Goal: Task Accomplishment & Management: Use online tool/utility

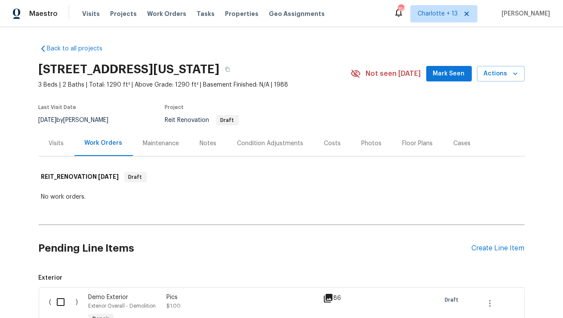
drag, startPoint x: 221, startPoint y: 14, endPoint x: 218, endPoint y: 24, distance: 9.9
click at [225, 14] on span "Properties" at bounding box center [242, 13] width 34 height 9
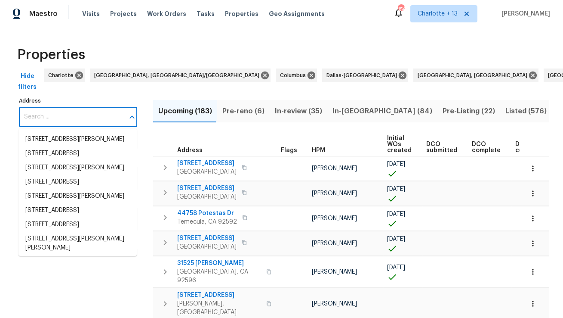
click at [72, 121] on input "Address" at bounding box center [71, 117] width 105 height 20
paste input "18502 Huron Park Trl"
type input "18502 Huron Park Trl"
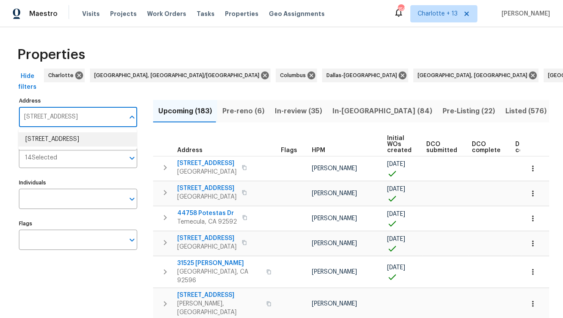
click at [69, 138] on li "18502 Huron Park Trl Humble TX 77346" at bounding box center [78, 139] width 118 height 14
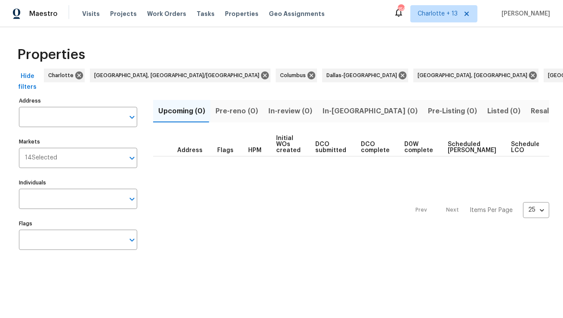
type input "18502 Huron Park Trl Humble TX 77346"
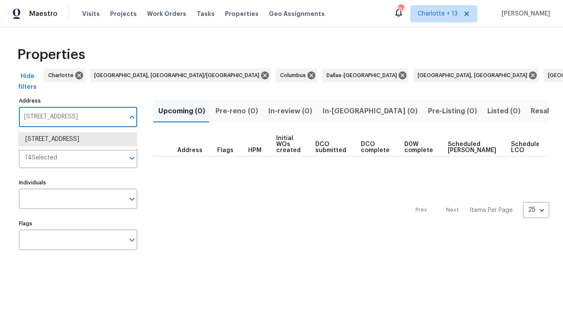
click at [78, 112] on input "18502 Huron Park Trl Humble TX 77346" at bounding box center [71, 117] width 105 height 20
click at [100, 91] on div "Hide filters Charlotte Chattanooga, TN/GA Columbus Dallas-Fort Worth Detroit, M…" at bounding box center [282, 81] width 536 height 26
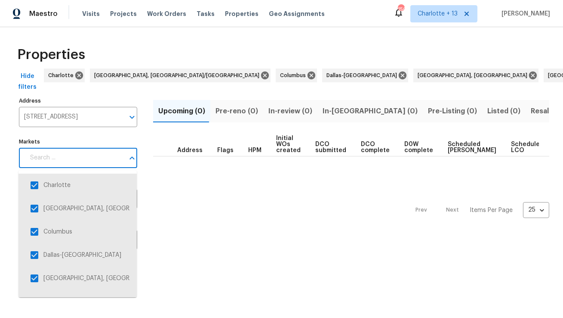
click at [93, 159] on input "Markets" at bounding box center [74, 158] width 99 height 20
type input "hou"
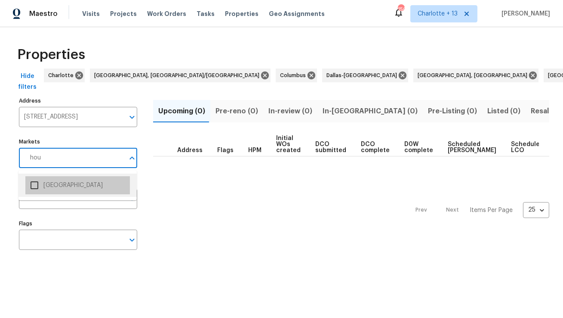
click at [52, 185] on li "Houston" at bounding box center [77, 185] width 105 height 18
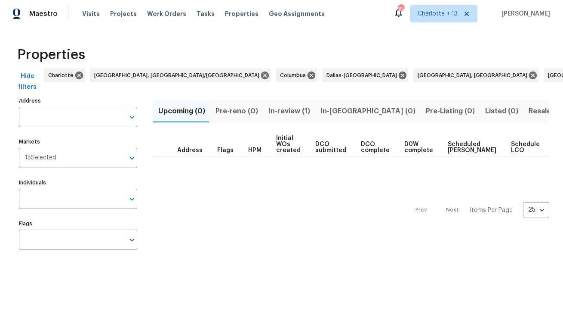
type input "18502 Huron Park Trl Humble TX 77346"
click at [297, 104] on button "In-review (1)" at bounding box center [289, 111] width 52 height 22
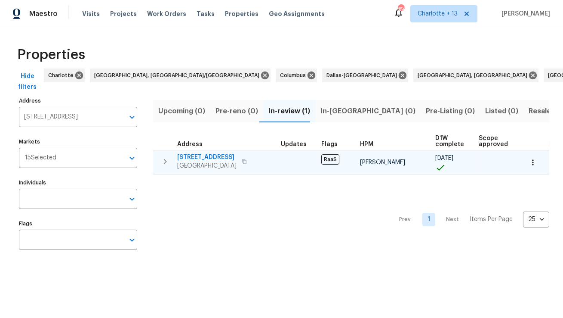
click at [199, 155] on span "18502 Huron Park Trl" at bounding box center [206, 157] width 59 height 9
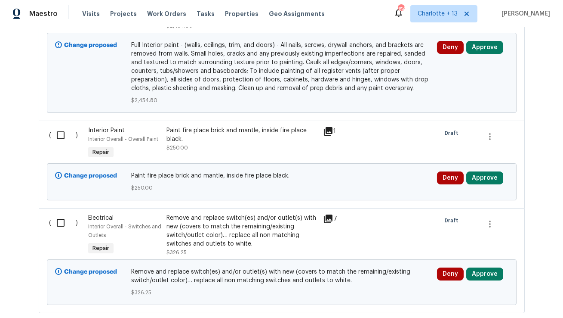
scroll to position [2370, 0]
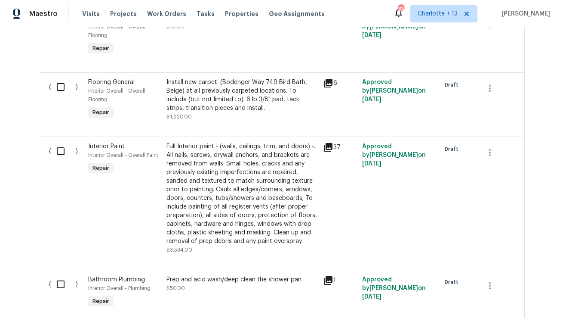
scroll to position [2324, 0]
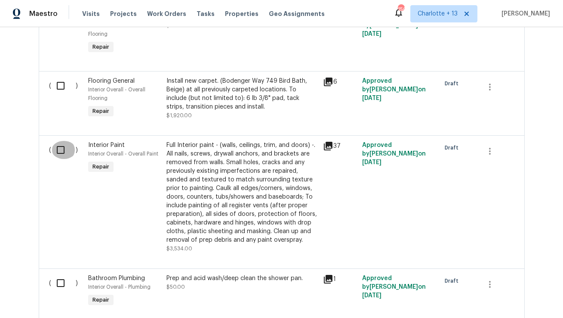
click at [59, 145] on input "checkbox" at bounding box center [64, 150] width 25 height 18
checkbox input "true"
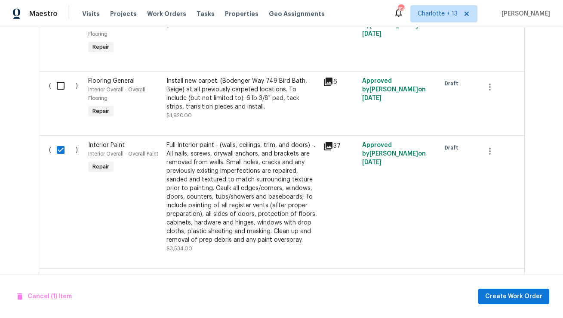
click at [63, 80] on input "checkbox" at bounding box center [64, 86] width 25 height 18
checkbox input "true"
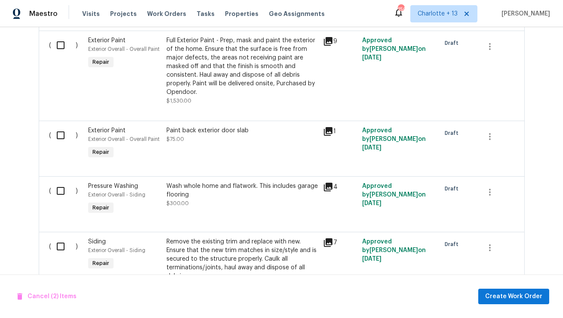
scroll to position [569, 0]
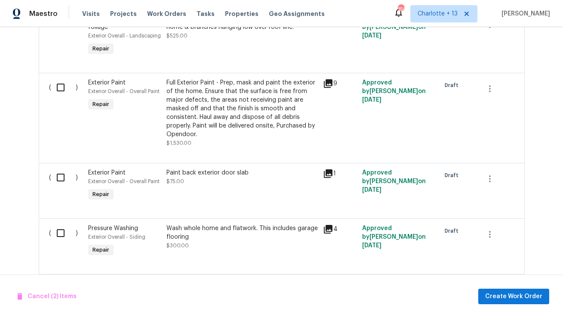
click at [62, 87] on input "checkbox" at bounding box center [64, 87] width 25 height 18
checkbox input "true"
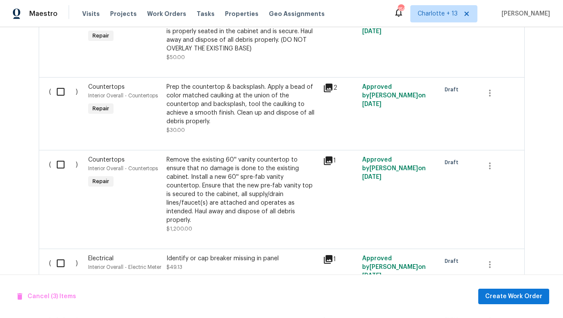
scroll to position [1009, 0]
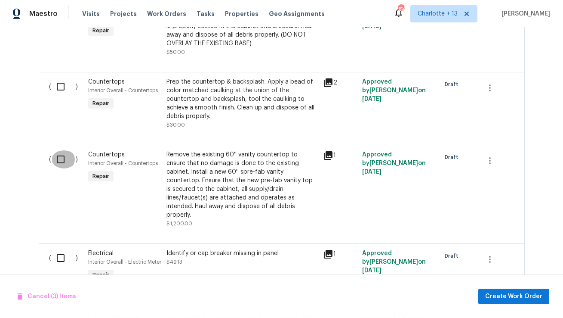
click at [63, 158] on input "checkbox" at bounding box center [64, 159] width 25 height 18
checkbox input "true"
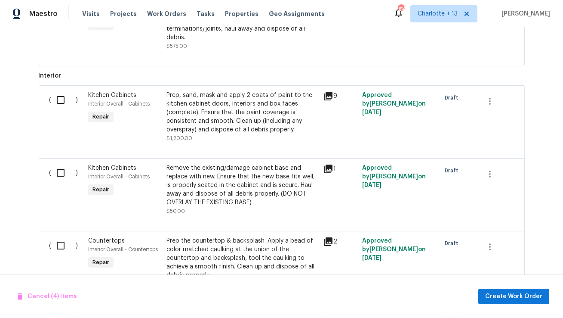
scroll to position [825, 0]
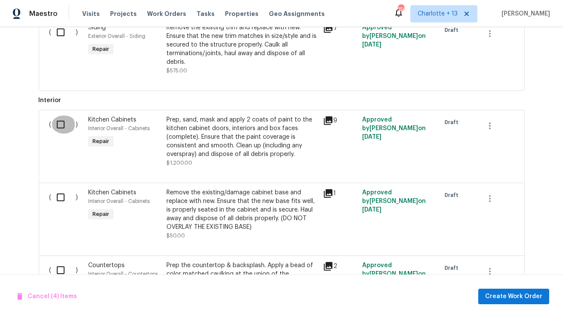
click at [60, 123] on input "checkbox" at bounding box center [64, 124] width 25 height 18
checkbox input "true"
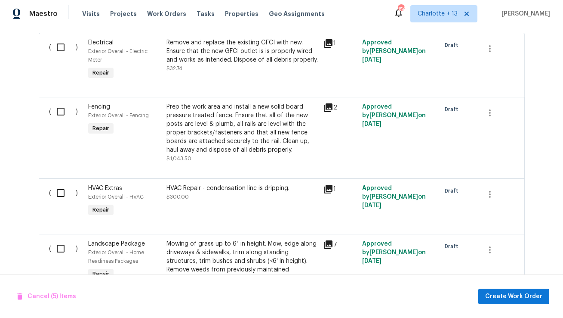
scroll to position [267, 0]
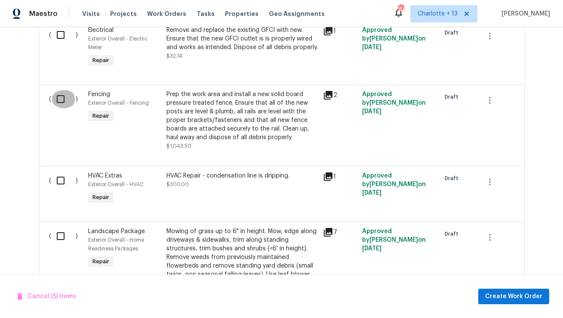
click at [62, 97] on input "checkbox" at bounding box center [64, 99] width 25 height 18
checkbox input "true"
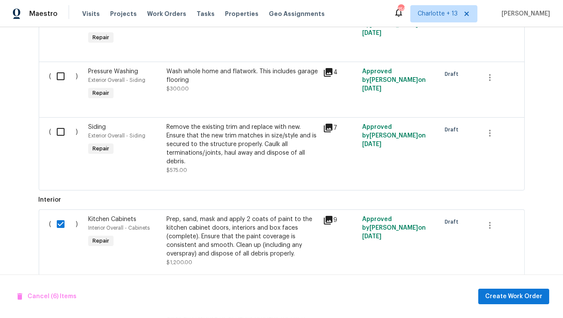
scroll to position [732, 0]
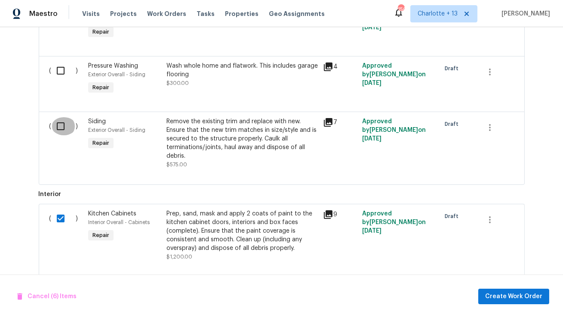
click at [59, 125] on input "checkbox" at bounding box center [64, 126] width 25 height 18
checkbox input "true"
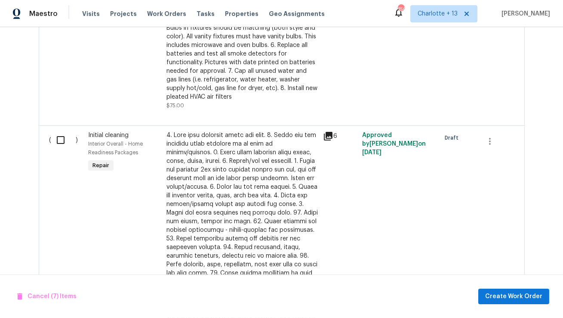
scroll to position [1507, 0]
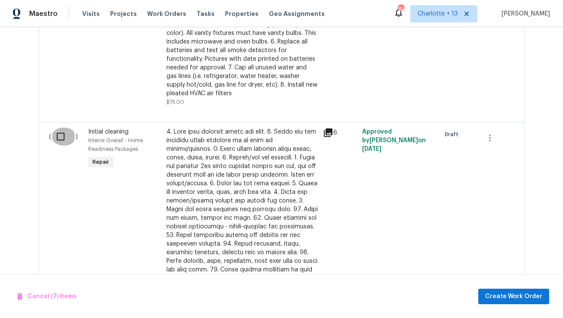
click at [63, 137] on input "checkbox" at bounding box center [64, 136] width 25 height 18
checkbox input "true"
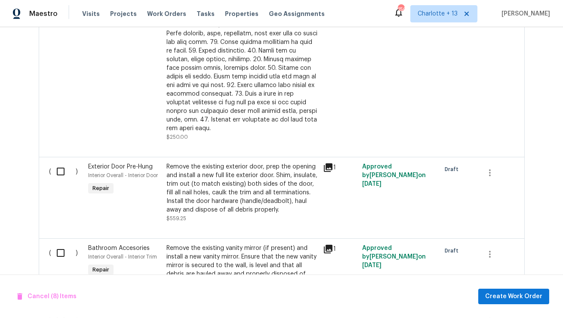
scroll to position [1741, 0]
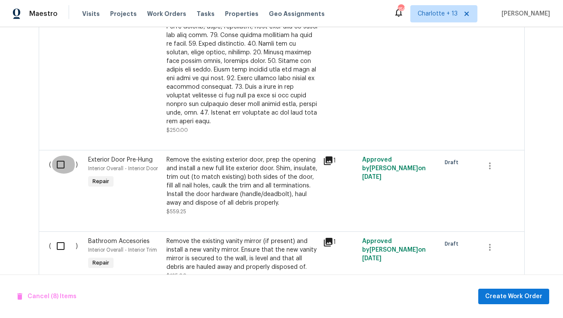
click at [60, 159] on input "checkbox" at bounding box center [64, 164] width 25 height 18
checkbox input "true"
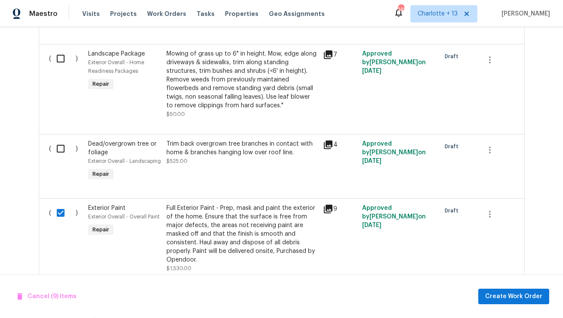
scroll to position [449, 0]
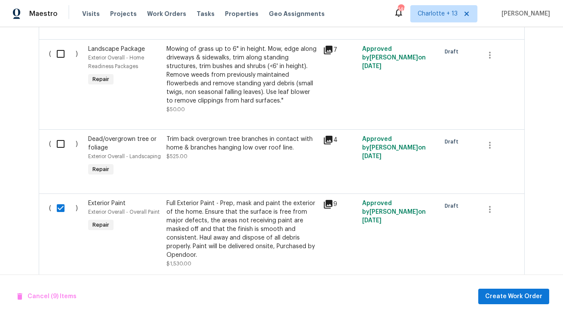
click at [59, 141] on input "checkbox" at bounding box center [64, 144] width 25 height 18
checkbox input "true"
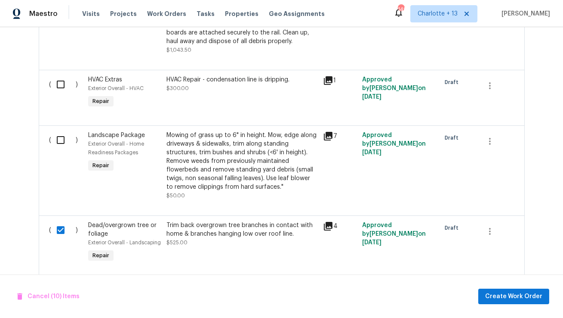
scroll to position [351, 0]
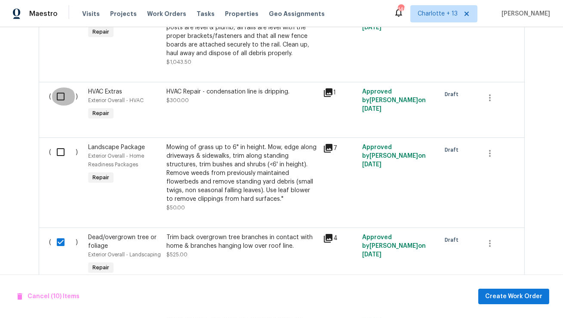
click at [63, 95] on input "checkbox" at bounding box center [64, 96] width 25 height 18
checkbox input "true"
click at [500, 296] on span "Create Work Order" at bounding box center [513, 296] width 57 height 11
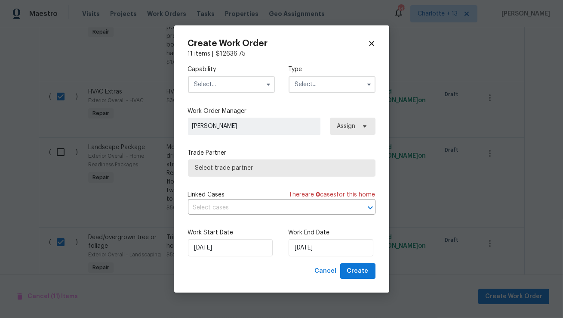
click at [249, 88] on input "text" at bounding box center [231, 84] width 87 height 17
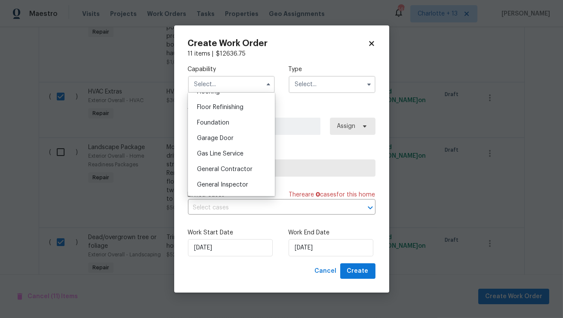
scroll to position [347, 0]
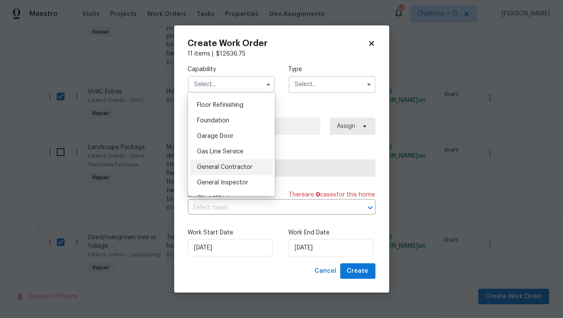
click at [229, 171] on div "General Contractor" at bounding box center [231, 166] width 83 height 15
type input "General Contractor"
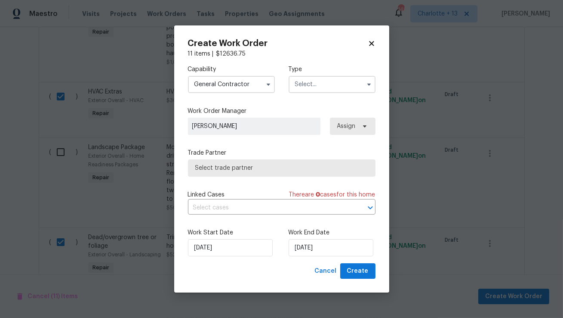
click at [315, 83] on input "text" at bounding box center [332, 84] width 87 height 17
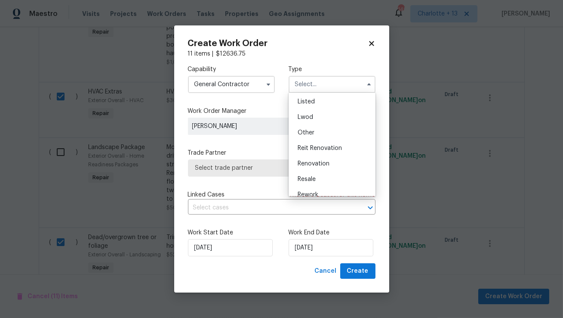
scroll to position [79, 0]
click at [318, 146] on span "Reit Renovation" at bounding box center [320, 147] width 44 height 6
type input "Reit Renovation"
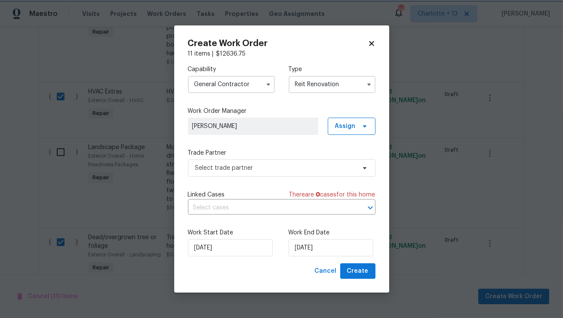
scroll to position [0, 0]
click at [340, 128] on span "Assign" at bounding box center [345, 126] width 21 height 9
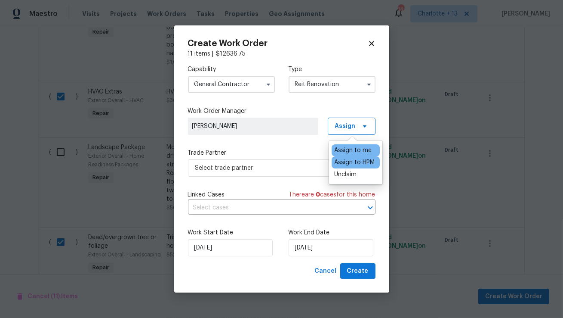
click at [346, 164] on div "Assign to HPM" at bounding box center [354, 162] width 40 height 9
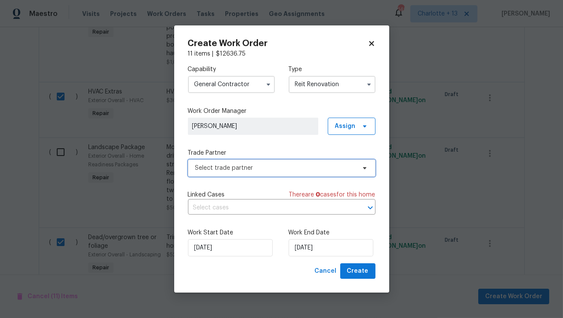
click at [275, 169] on span "Select trade partner" at bounding box center [275, 168] width 161 height 9
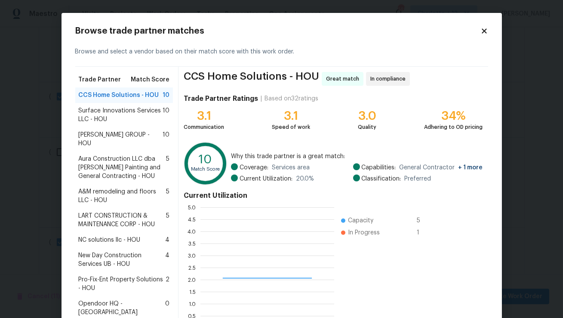
scroll to position [120, 133]
click at [137, 134] on span "BARAKEL VENZ GROUP - HOU" at bounding box center [121, 138] width 84 height 17
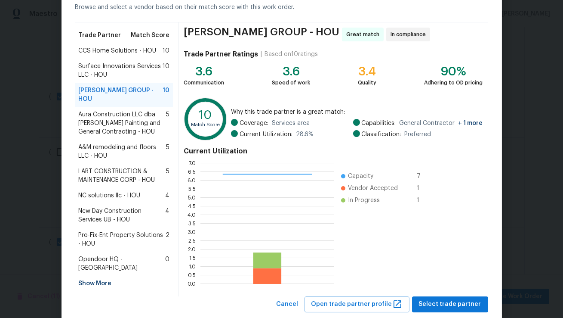
scroll to position [62, 0]
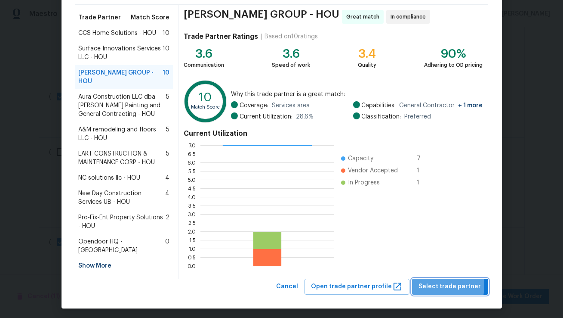
click at [437, 283] on span "Select trade partner" at bounding box center [450, 286] width 62 height 11
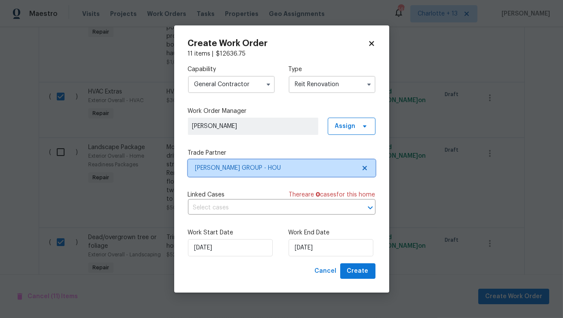
scroll to position [0, 0]
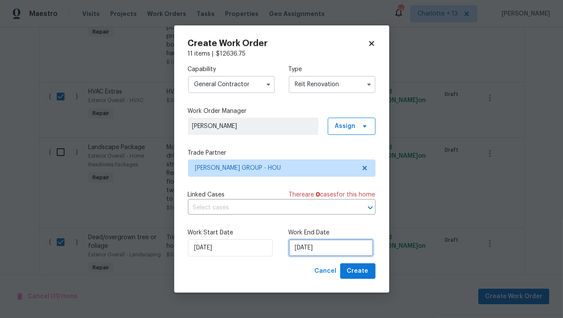
click at [322, 249] on input "9/19/2025" at bounding box center [331, 247] width 85 height 17
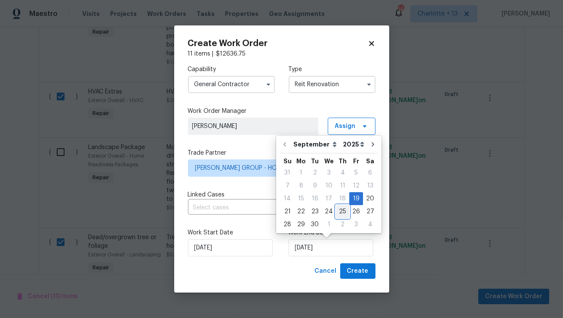
click at [340, 212] on div "25" at bounding box center [342, 211] width 13 height 12
type input "9/25/2025"
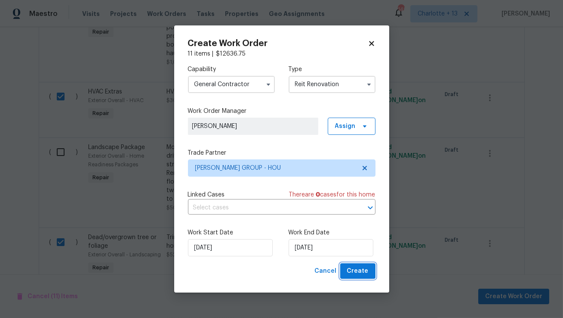
click at [355, 272] on span "Create" at bounding box center [358, 271] width 22 height 11
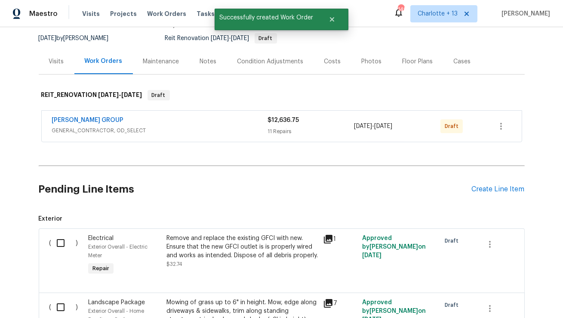
scroll to position [119, 0]
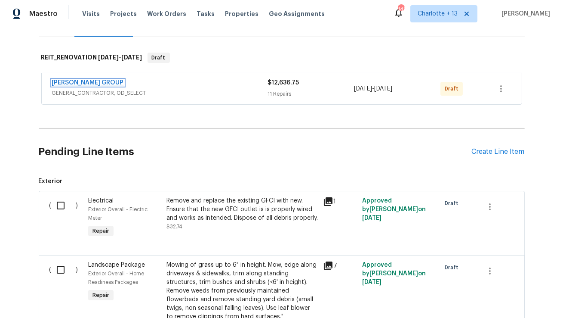
click at [93, 84] on link "BARAKEL VENZ GROUP" at bounding box center [88, 83] width 72 height 6
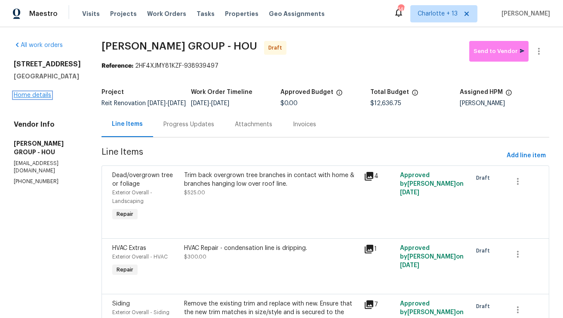
click at [34, 98] on link "Home details" at bounding box center [32, 95] width 37 height 6
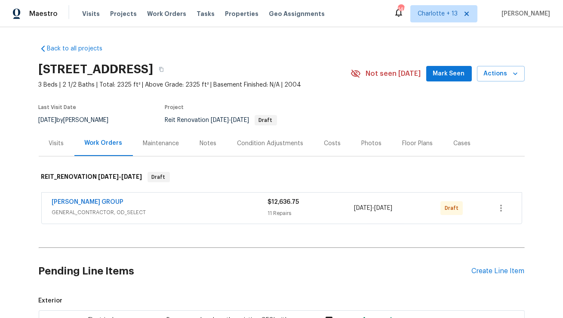
scroll to position [121, 0]
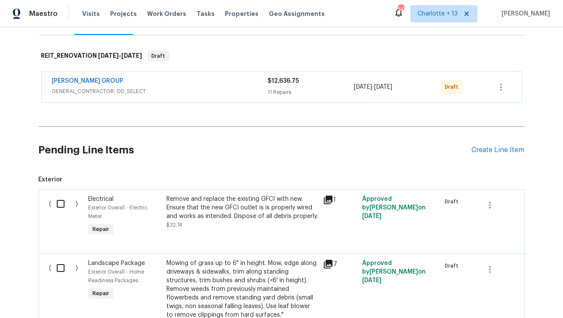
click at [60, 204] on input "checkbox" at bounding box center [64, 204] width 25 height 18
checkbox input "true"
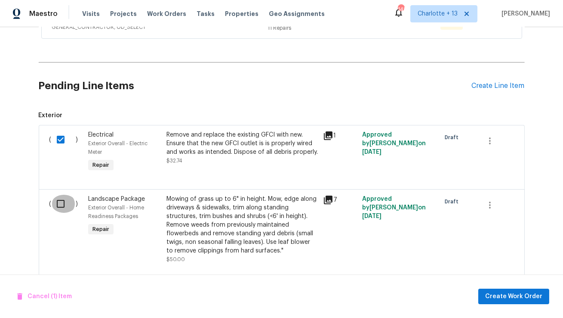
click at [59, 201] on input "checkbox" at bounding box center [64, 204] width 25 height 18
checkbox input "true"
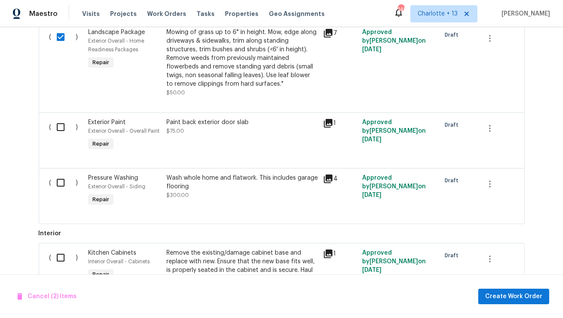
scroll to position [371, 0]
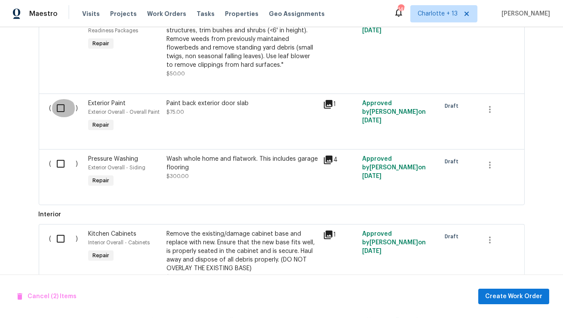
click at [57, 107] on input "checkbox" at bounding box center [64, 108] width 25 height 18
checkbox input "true"
click at [57, 164] on input "checkbox" at bounding box center [64, 163] width 25 height 18
checkbox input "true"
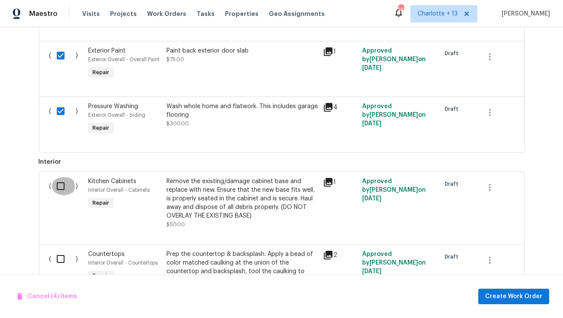
click at [58, 190] on input "checkbox" at bounding box center [64, 186] width 25 height 18
checkbox input "true"
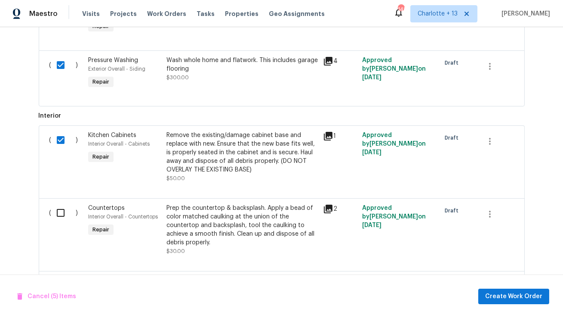
scroll to position [524, 0]
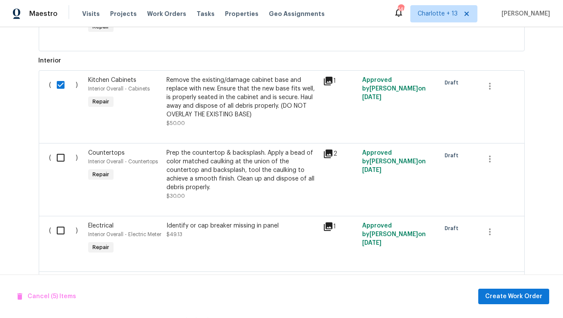
click at [61, 158] on input "checkbox" at bounding box center [64, 157] width 25 height 18
checkbox input "true"
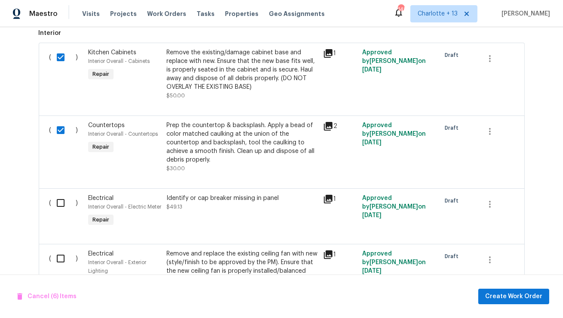
scroll to position [577, 0]
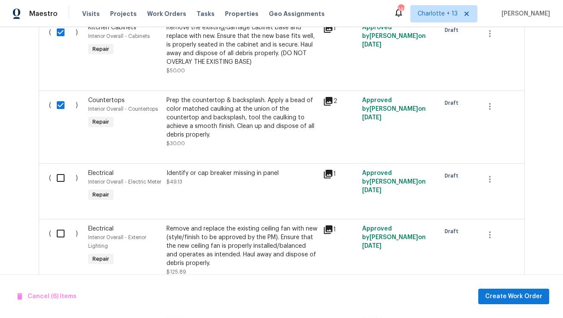
click at [59, 180] on input "checkbox" at bounding box center [64, 178] width 25 height 18
checkbox input "true"
click at [60, 239] on input "checkbox" at bounding box center [64, 233] width 25 height 18
checkbox input "true"
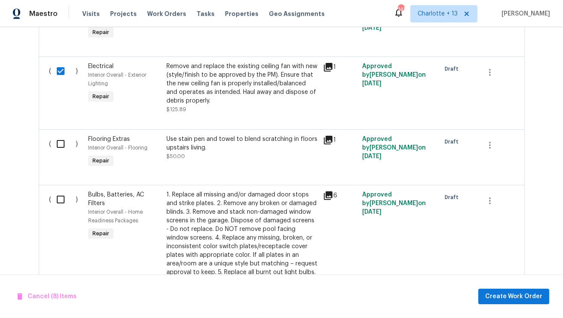
scroll to position [782, 0]
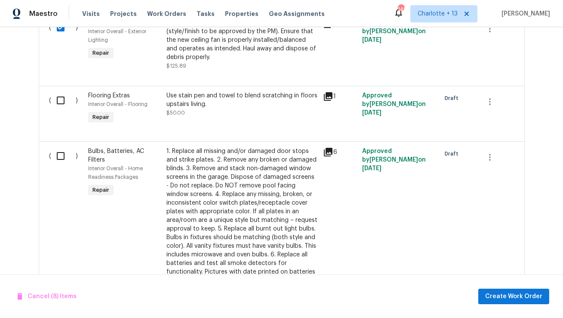
click at [62, 109] on input "checkbox" at bounding box center [64, 100] width 25 height 18
checkbox input "true"
click at [62, 165] on input "checkbox" at bounding box center [64, 156] width 25 height 18
checkbox input "true"
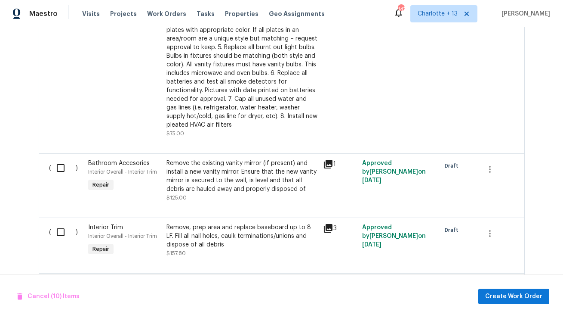
scroll to position [985, 0]
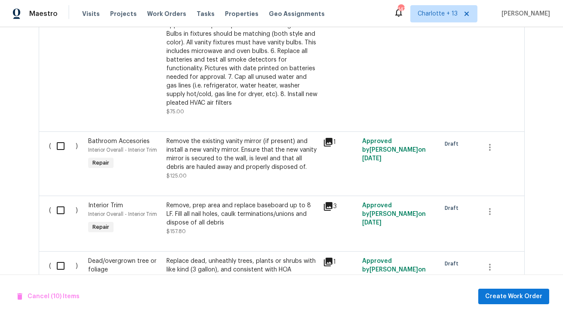
click at [61, 155] on input "checkbox" at bounding box center [64, 146] width 25 height 18
checkbox input "true"
click at [56, 218] on input "checkbox" at bounding box center [64, 210] width 25 height 18
checkbox input "true"
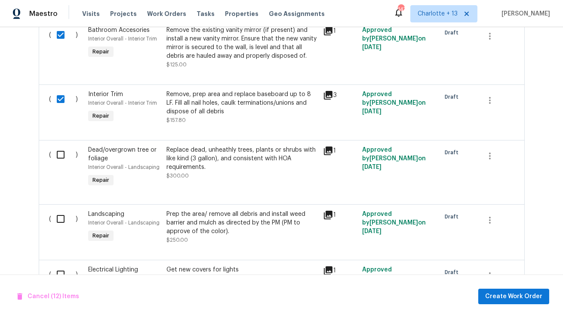
scroll to position [1108, 0]
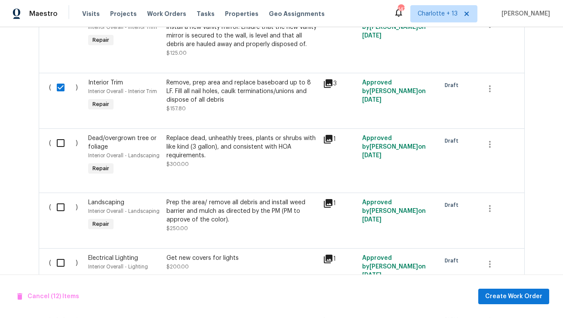
click at [56, 149] on input "checkbox" at bounding box center [64, 143] width 25 height 18
checkbox input "true"
click at [61, 216] on input "checkbox" at bounding box center [64, 207] width 25 height 18
checkbox input "true"
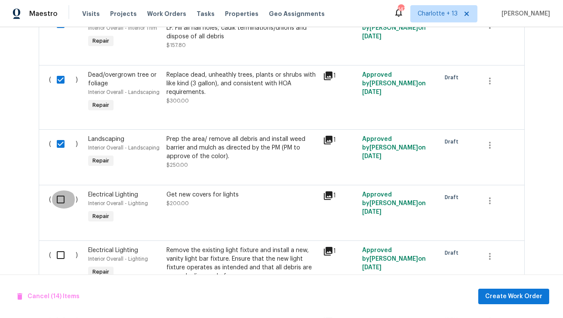
click at [59, 205] on input "checkbox" at bounding box center [64, 199] width 25 height 18
checkbox input "true"
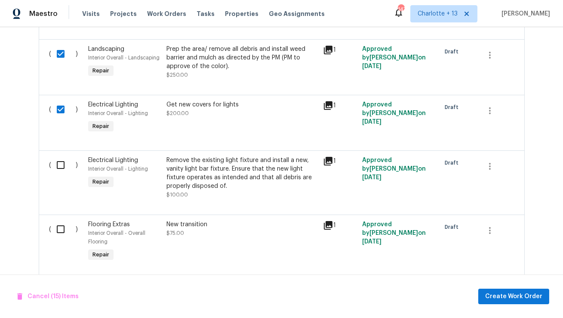
click at [58, 174] on input "checkbox" at bounding box center [64, 165] width 25 height 18
checkbox input "true"
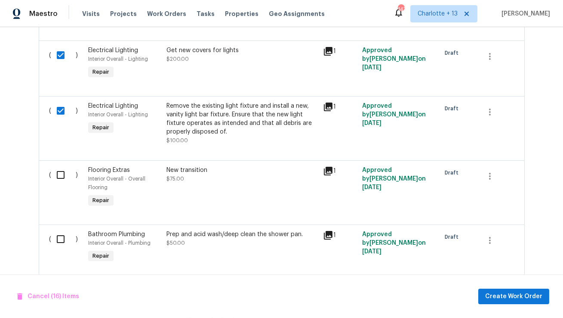
click at [59, 184] on input "checkbox" at bounding box center [64, 175] width 25 height 18
checkbox input "true"
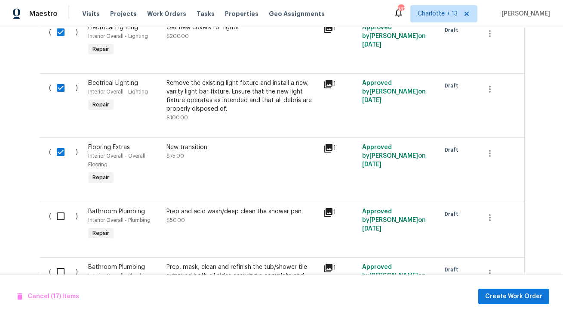
scroll to position [1367, 0]
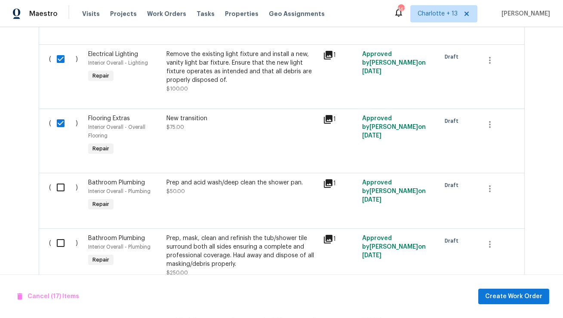
click at [60, 196] on input "checkbox" at bounding box center [64, 187] width 25 height 18
checkbox input "true"
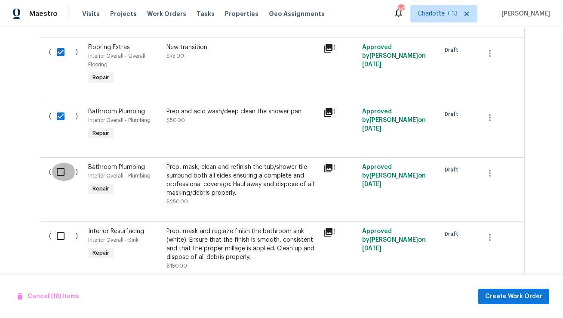
click at [59, 181] on input "checkbox" at bounding box center [64, 172] width 25 height 18
checkbox input "true"
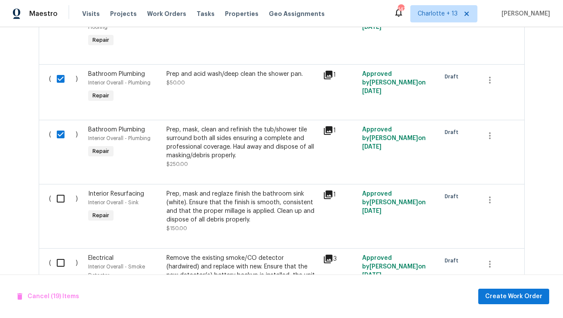
click at [60, 207] on input "checkbox" at bounding box center [64, 198] width 25 height 18
checkbox input "true"
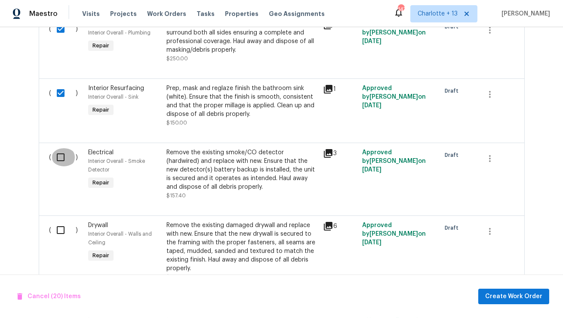
click at [60, 162] on input "checkbox" at bounding box center [64, 157] width 25 height 18
checkbox input "true"
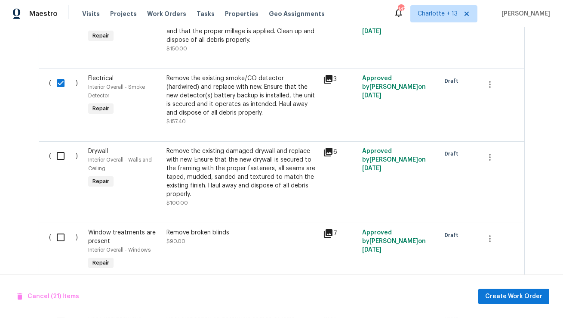
click at [62, 165] on input "checkbox" at bounding box center [64, 156] width 25 height 18
checkbox input "true"
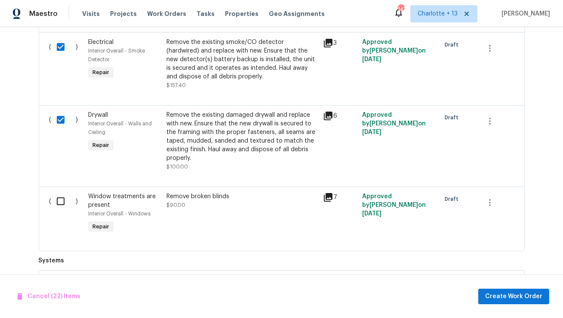
scroll to position [1710, 0]
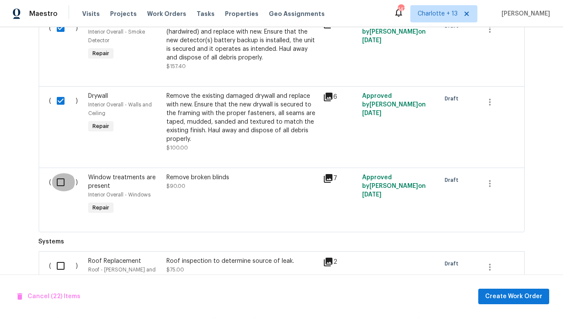
click at [61, 191] on input "checkbox" at bounding box center [64, 182] width 25 height 18
checkbox input "true"
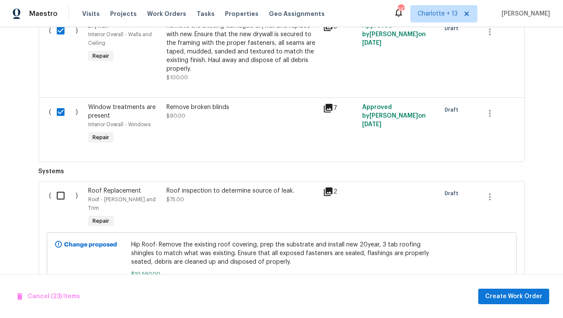
scroll to position [1806, 0]
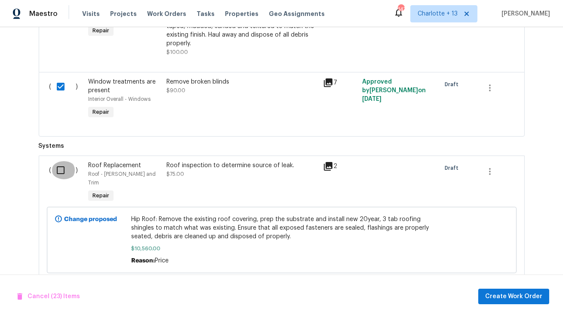
click at [59, 179] on input "checkbox" at bounding box center [64, 170] width 25 height 18
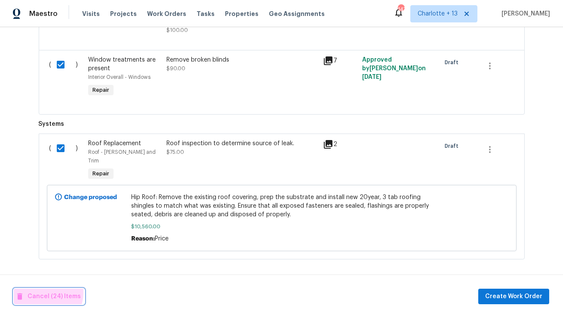
click at [46, 293] on span "Cancel (24) Items" at bounding box center [49, 296] width 64 height 11
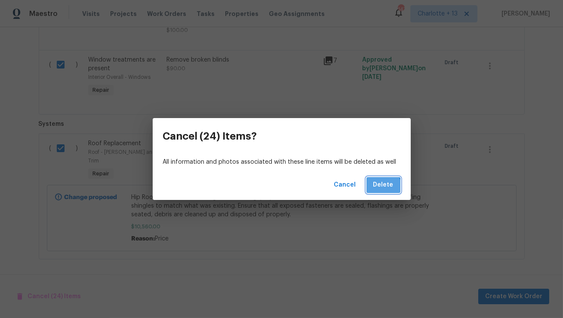
click at [381, 188] on span "Delete" at bounding box center [384, 184] width 20 height 11
checkbox input "false"
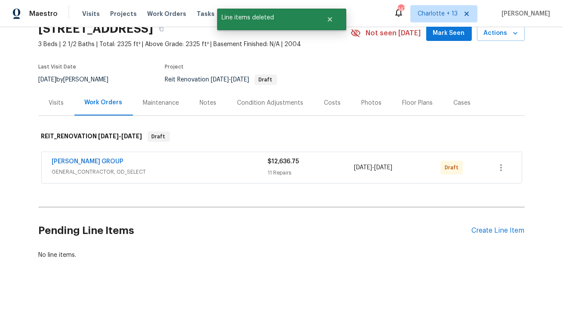
scroll to position [40, 0]
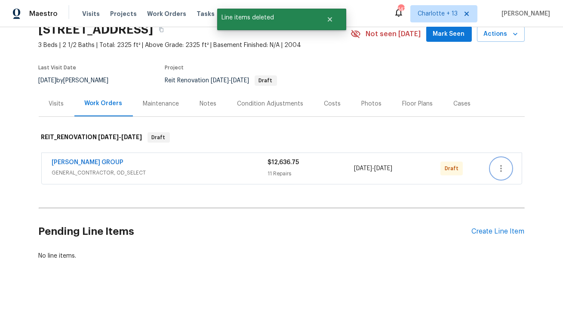
click at [502, 170] on icon "button" at bounding box center [501, 168] width 10 height 10
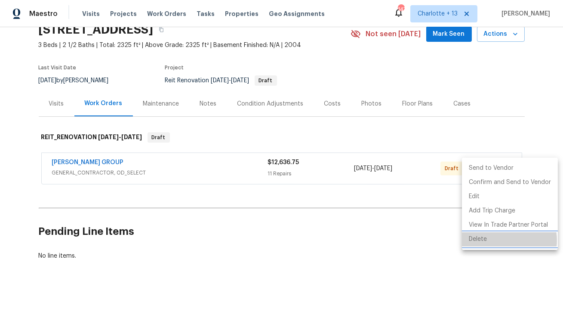
click at [494, 240] on li "Delete" at bounding box center [510, 239] width 96 height 14
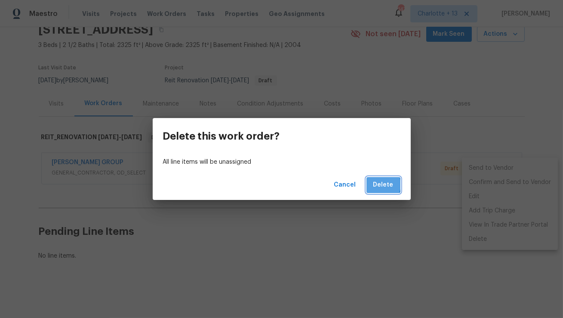
click at [382, 184] on span "Delete" at bounding box center [384, 184] width 20 height 11
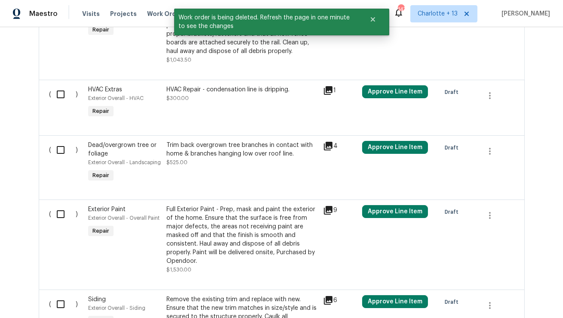
scroll to position [0, 0]
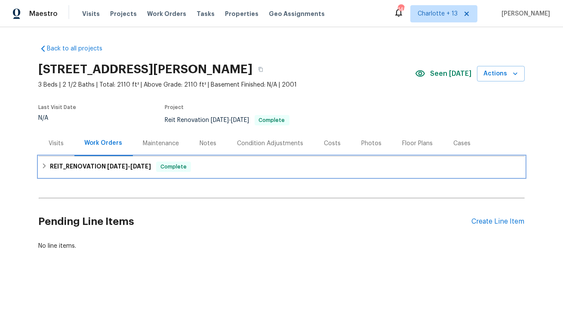
click at [144, 160] on div "REIT_RENOVATION 9/19/25 - 9/19/25 Complete" at bounding box center [282, 166] width 486 height 21
